Goal: Communication & Community: Ask a question

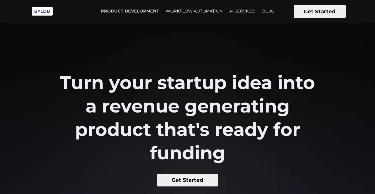
click at [195, 7] on link "WORKFLOW AUTOMATION" at bounding box center [194, 11] width 63 height 13
click at [241, 11] on link "AI SERVICES" at bounding box center [242, 11] width 33 height 13
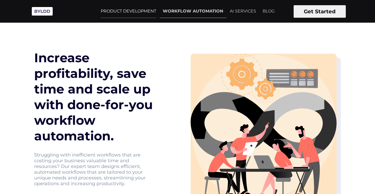
click at [132, 7] on link "PRODUCT DEVELOPMENT" at bounding box center [129, 11] width 62 height 13
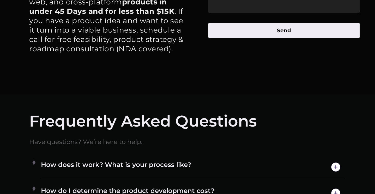
scroll to position [2756, 0]
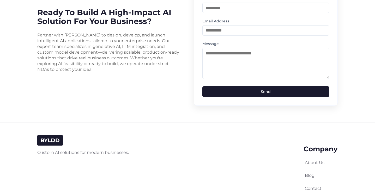
scroll to position [1347, 0]
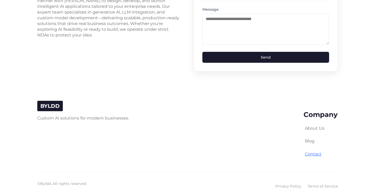
click at [309, 152] on link "Contact" at bounding box center [313, 154] width 17 height 5
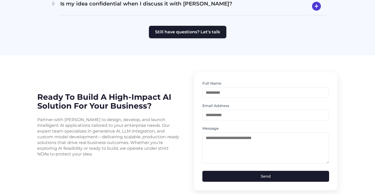
scroll to position [1228, 0]
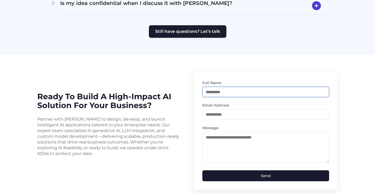
click at [230, 87] on input "text" at bounding box center [266, 92] width 127 height 10
click at [219, 132] on textarea at bounding box center [266, 147] width 127 height 31
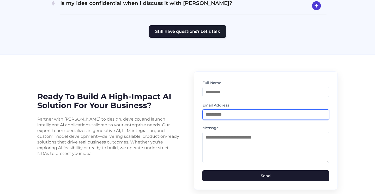
click at [219, 110] on input "email" at bounding box center [266, 115] width 127 height 10
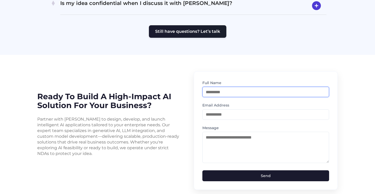
click at [227, 87] on input "text" at bounding box center [266, 92] width 127 height 10
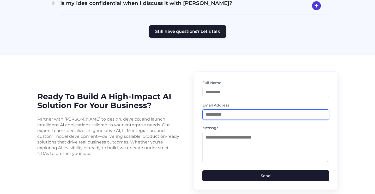
click at [227, 110] on input "email" at bounding box center [266, 115] width 127 height 10
click at [219, 134] on textarea at bounding box center [266, 147] width 127 height 31
click at [223, 125] on label "Message" at bounding box center [266, 128] width 127 height 6
click at [230, 110] on input "email" at bounding box center [266, 115] width 127 height 10
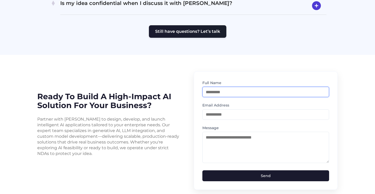
click at [244, 87] on input "text" at bounding box center [266, 92] width 127 height 10
click at [234, 103] on label "Email Address" at bounding box center [266, 106] width 127 height 6
click at [212, 135] on textarea at bounding box center [266, 147] width 127 height 31
click at [213, 87] on input "text" at bounding box center [266, 92] width 127 height 10
type input "**********"
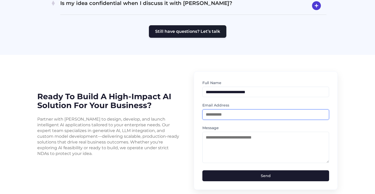
click at [206, 110] on input "email" at bounding box center [266, 115] width 127 height 10
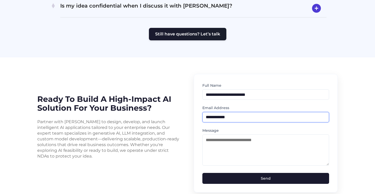
scroll to position [1225, 0]
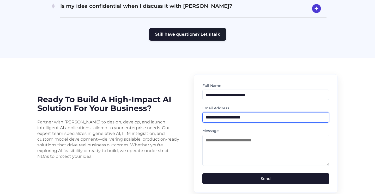
type input "**********"
click at [206, 135] on textarea at bounding box center [266, 150] width 127 height 31
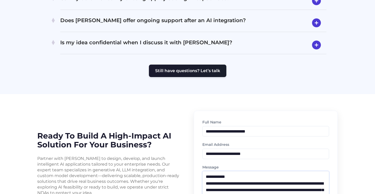
scroll to position [1208, 0]
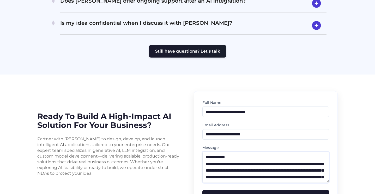
click at [236, 152] on textarea "**********" at bounding box center [266, 167] width 127 height 31
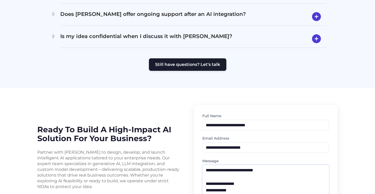
scroll to position [1212, 0]
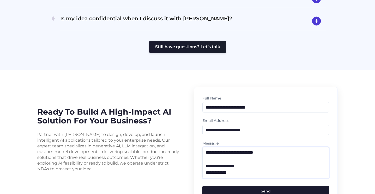
click at [223, 151] on textarea "**********" at bounding box center [266, 162] width 127 height 31
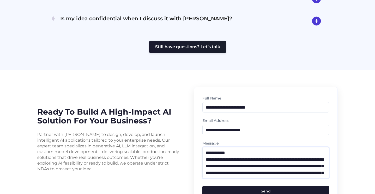
click at [240, 147] on textarea "**********" at bounding box center [266, 162] width 127 height 31
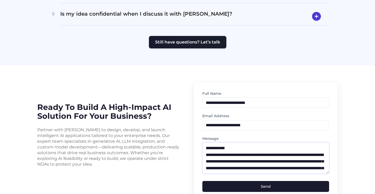
scroll to position [1218, 0]
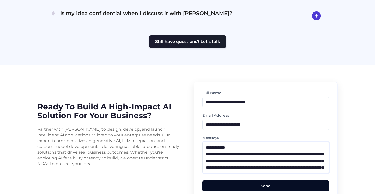
type textarea "**********"
click at [261, 181] on button "Send" at bounding box center [266, 186] width 127 height 11
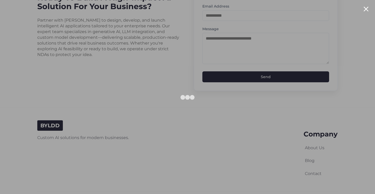
scroll to position [1327, 0]
click at [364, 10] on div at bounding box center [366, 9] width 5 height 5
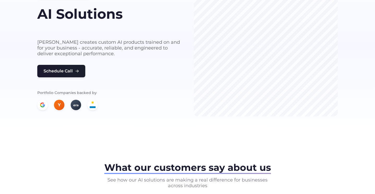
scroll to position [0, 0]
